Goal: Transaction & Acquisition: Purchase product/service

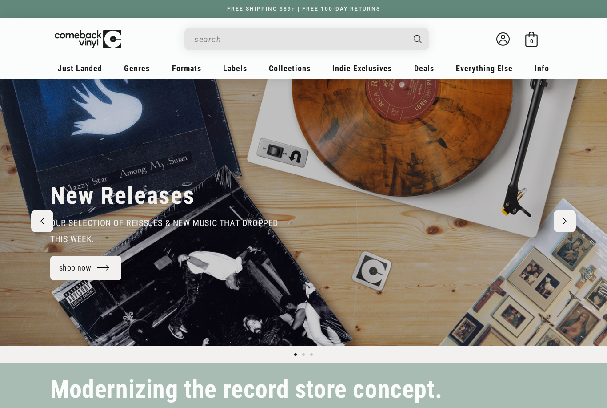
click at [239, 36] on input "Search" at bounding box center [299, 39] width 211 height 18
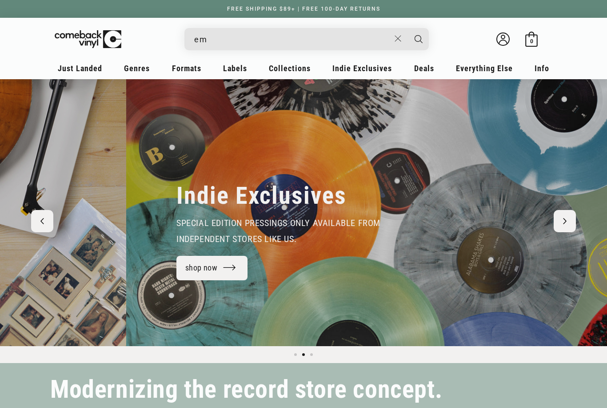
scroll to position [0, 607]
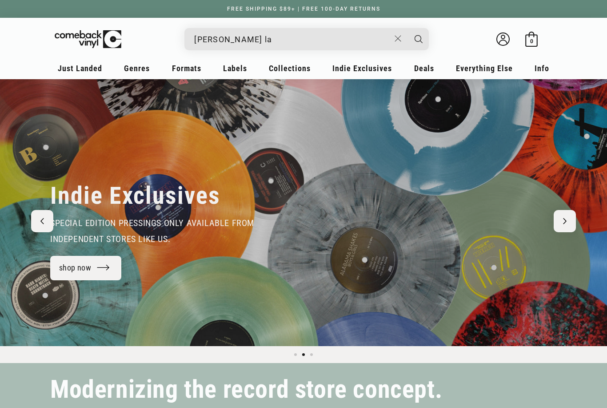
type input "emerson lak"
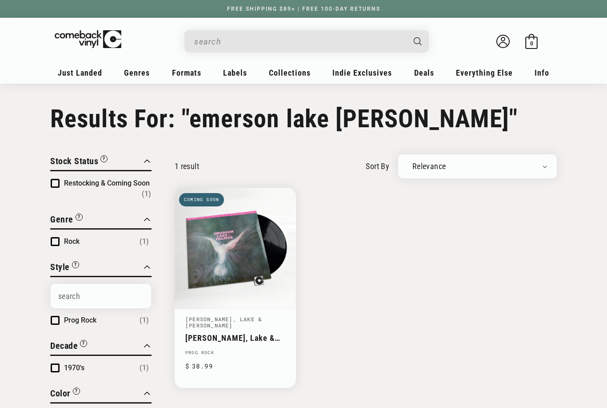
type input "emerson lake palmer"
click at [235, 333] on link "Emerson, Lake & Palmer" at bounding box center [235, 337] width 100 height 9
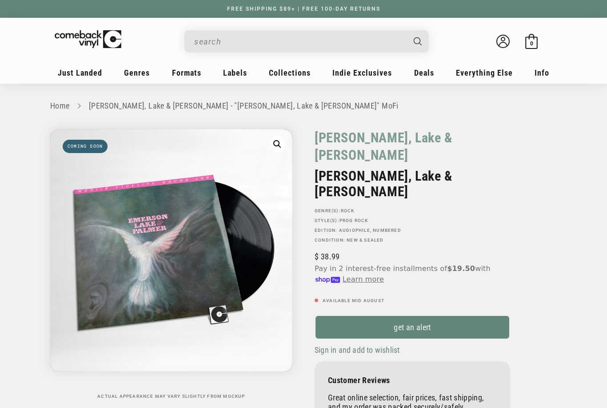
click at [405, 315] on link "get an alert" at bounding box center [413, 327] width 196 height 24
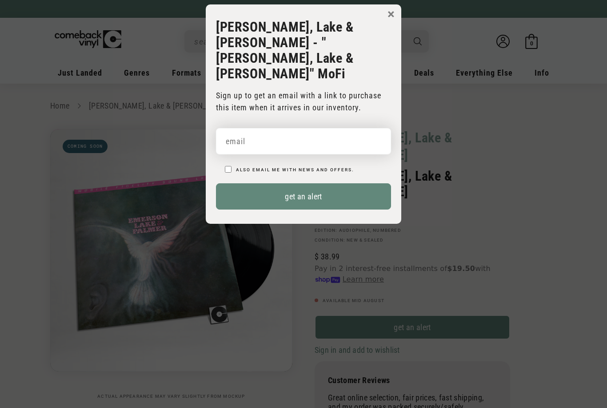
click at [307, 128] on input "email" at bounding box center [303, 141] width 175 height 26
type input "brucekpadgett@aol.com"
click at [228, 166] on input "Also email me with news and offers." at bounding box center [228, 169] width 7 height 7
checkbox input "true"
click at [335, 183] on button "get an alert" at bounding box center [303, 196] width 175 height 26
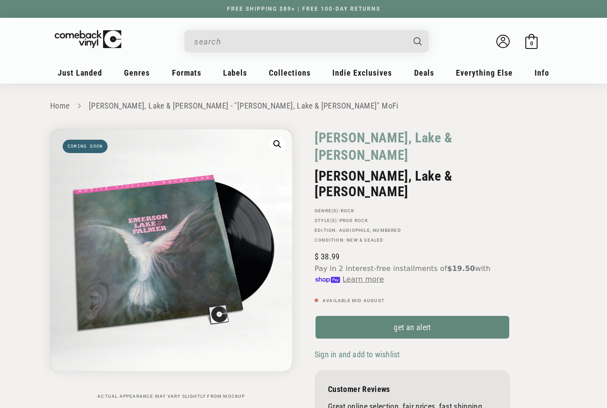
click at [254, 50] on input "When autocomplete results are available use up and down arrows to review and en…" at bounding box center [299, 41] width 211 height 18
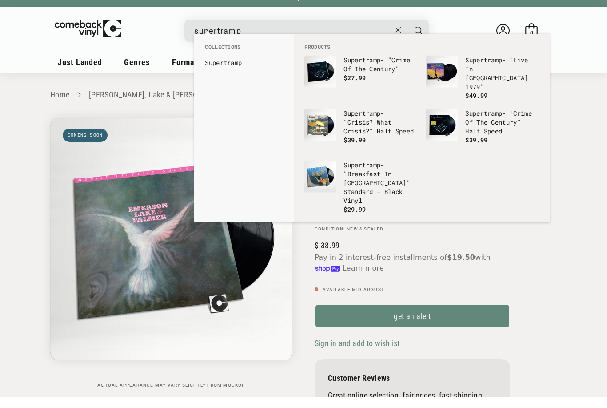
type input "supertramp"
click at [491, 124] on p "Supertramp - "Crime Of The Century" Half Speed" at bounding box center [502, 133] width 74 height 27
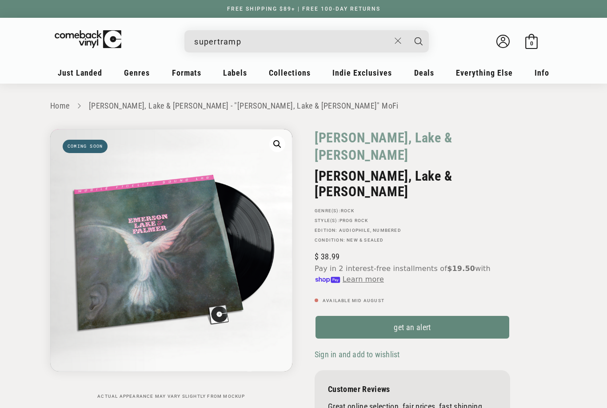
scroll to position [40, 0]
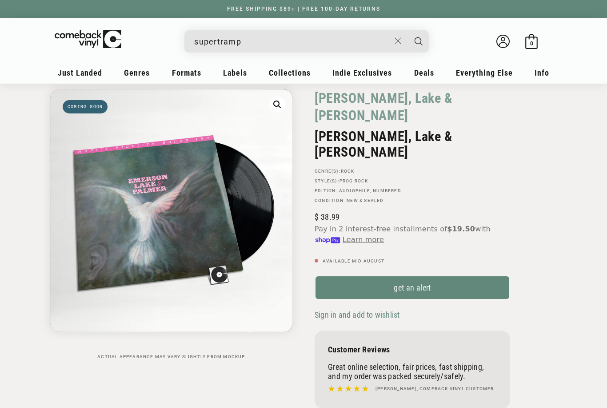
click at [262, 39] on input "supertramp" at bounding box center [292, 41] width 196 height 18
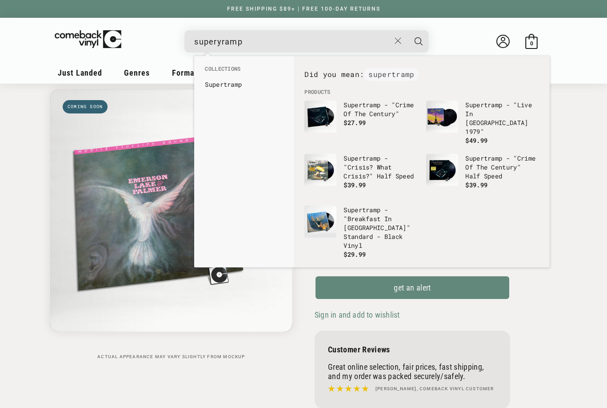
scroll to position [32, 0]
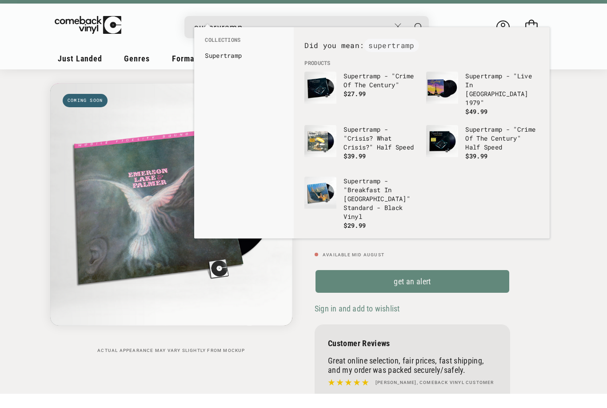
type input "superyramp"
click at [369, 144] on p "Supertramp - "Crisis? What Crisis?" Half Speed" at bounding box center [381, 152] width 74 height 27
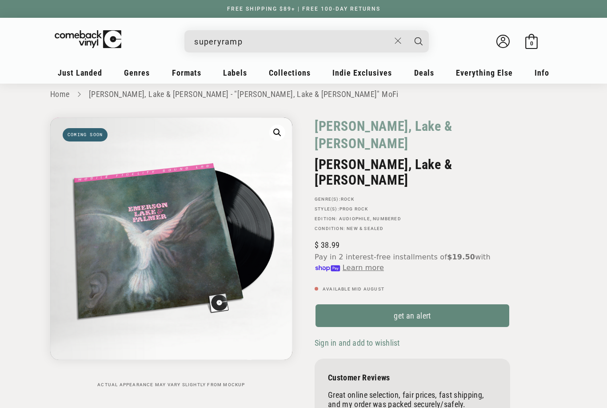
scroll to position [0, 0]
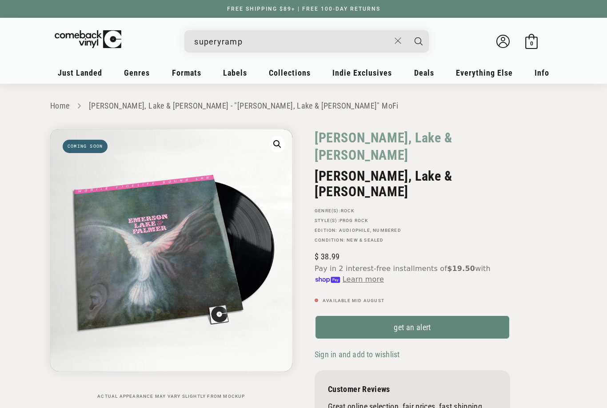
click at [536, 46] on icon at bounding box center [531, 41] width 15 height 15
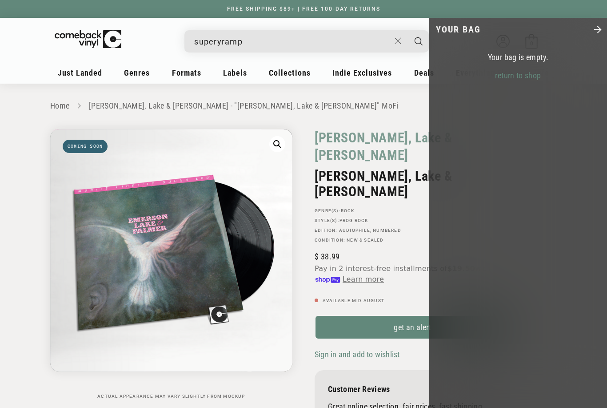
click at [602, 30] on polygon "Close" at bounding box center [598, 30] width 8 height 8
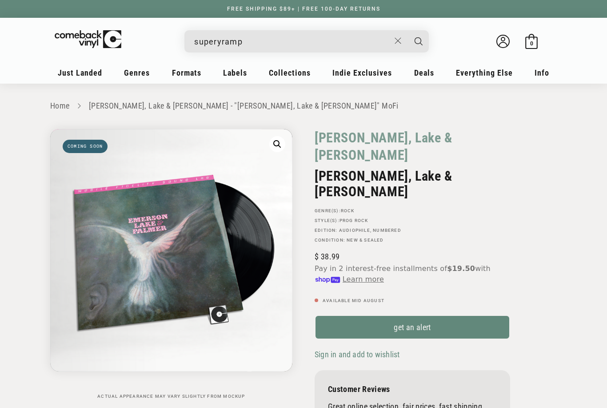
click at [261, 47] on input "superyramp" at bounding box center [292, 41] width 196 height 18
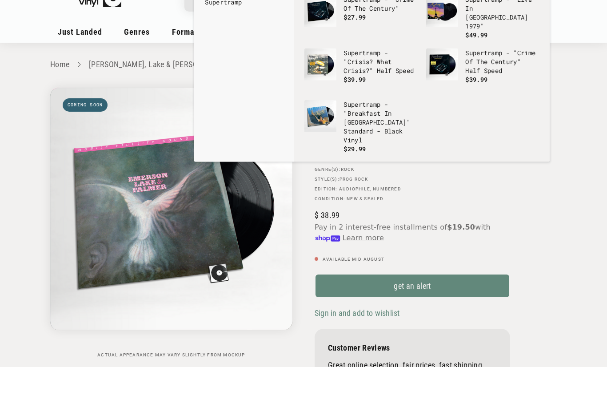
type input "supert"
click at [497, 89] on p "Supert ramp - "Crime Of The Century" Half Speed" at bounding box center [502, 102] width 74 height 27
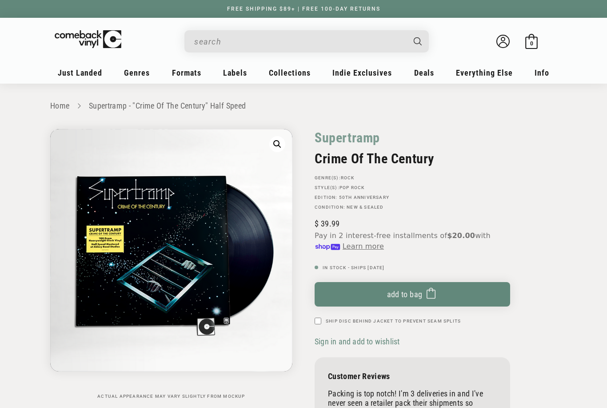
click at [422, 292] on span "submit" at bounding box center [428, 294] width 13 height 16
click at [404, 295] on span "Add to bag" at bounding box center [405, 293] width 36 height 9
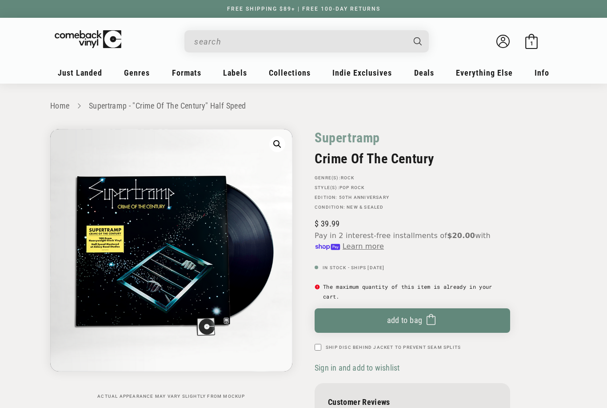
click at [528, 48] on icon at bounding box center [531, 41] width 15 height 15
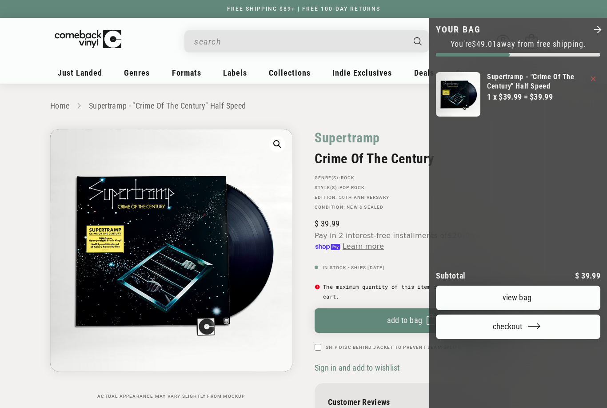
click at [596, 32] on icon "Close" at bounding box center [598, 29] width 10 height 10
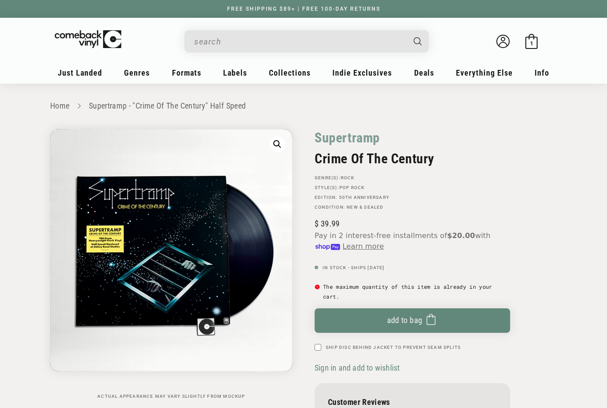
click at [226, 44] on input "When autocomplete results are available use up and down arrows to review and en…" at bounding box center [299, 41] width 211 height 18
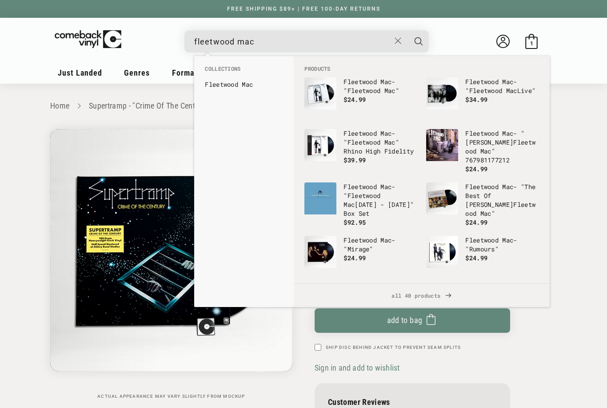
click at [270, 45] on input "fleetwood mac" at bounding box center [292, 41] width 196 height 18
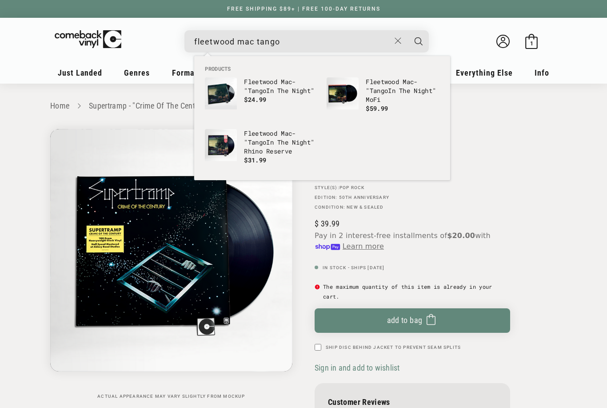
type input "fleetwood mac tango"
click at [261, 149] on p "Fleetwood Mac - " Tango In The Night" Rhino Reserve" at bounding box center [281, 142] width 74 height 27
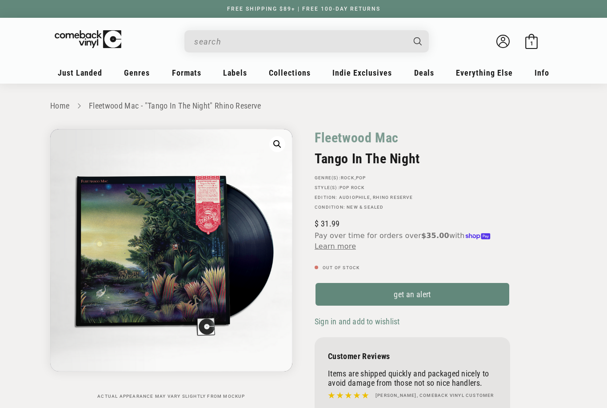
click at [223, 42] on input "When autocomplete results are available use up and down arrows to review and en…" at bounding box center [299, 41] width 211 height 18
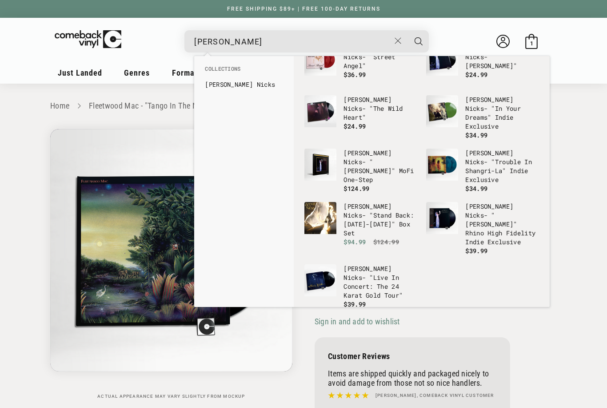
scroll to position [33, 0]
click at [268, 49] on input "[PERSON_NAME]" at bounding box center [292, 41] width 196 height 18
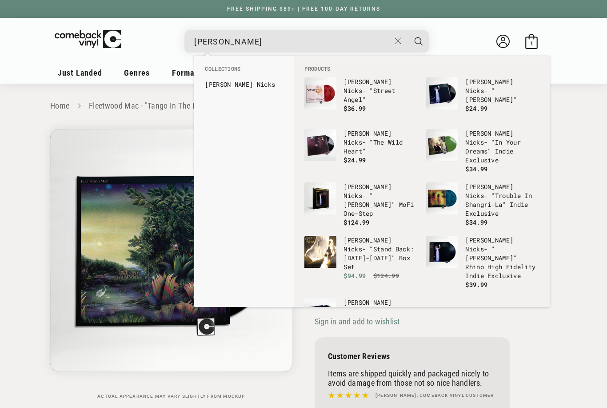
click at [256, 48] on input "[PERSON_NAME]" at bounding box center [292, 41] width 196 height 18
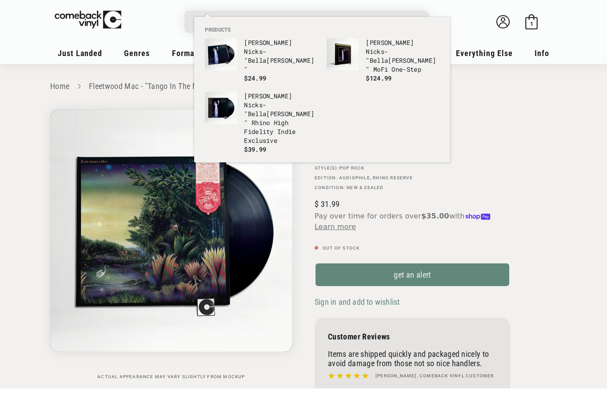
type input "[PERSON_NAME]"
click at [290, 111] on p "[PERSON_NAME] - " [PERSON_NAME]" Rhino High Fidelity Indie Exclusive" at bounding box center [281, 137] width 74 height 53
